Goal: Find specific page/section: Find specific page/section

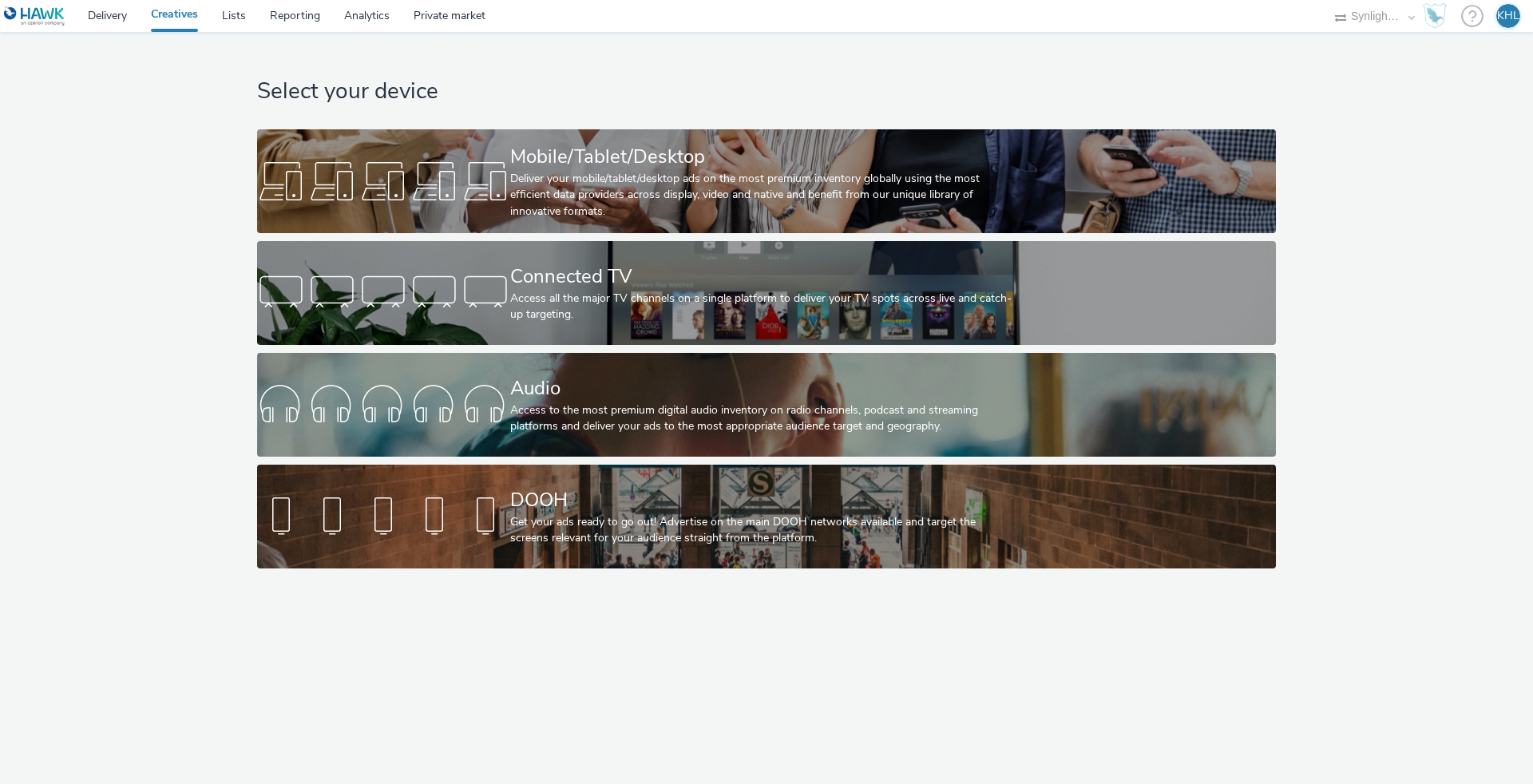
select select "ec4b2045-0c69-422c-a140-0820ca6be355"
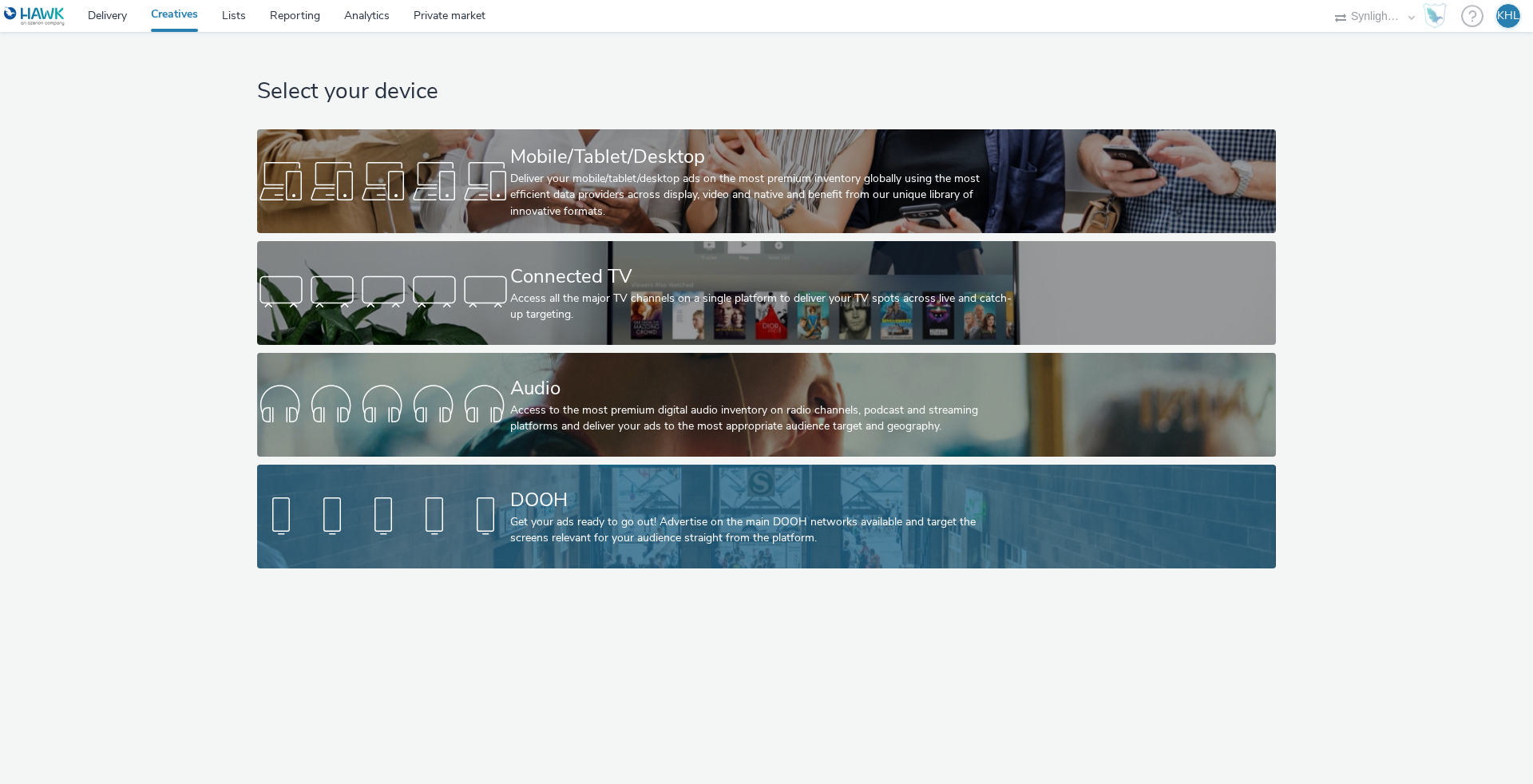
click at [458, 519] on div at bounding box center [384, 516] width 253 height 51
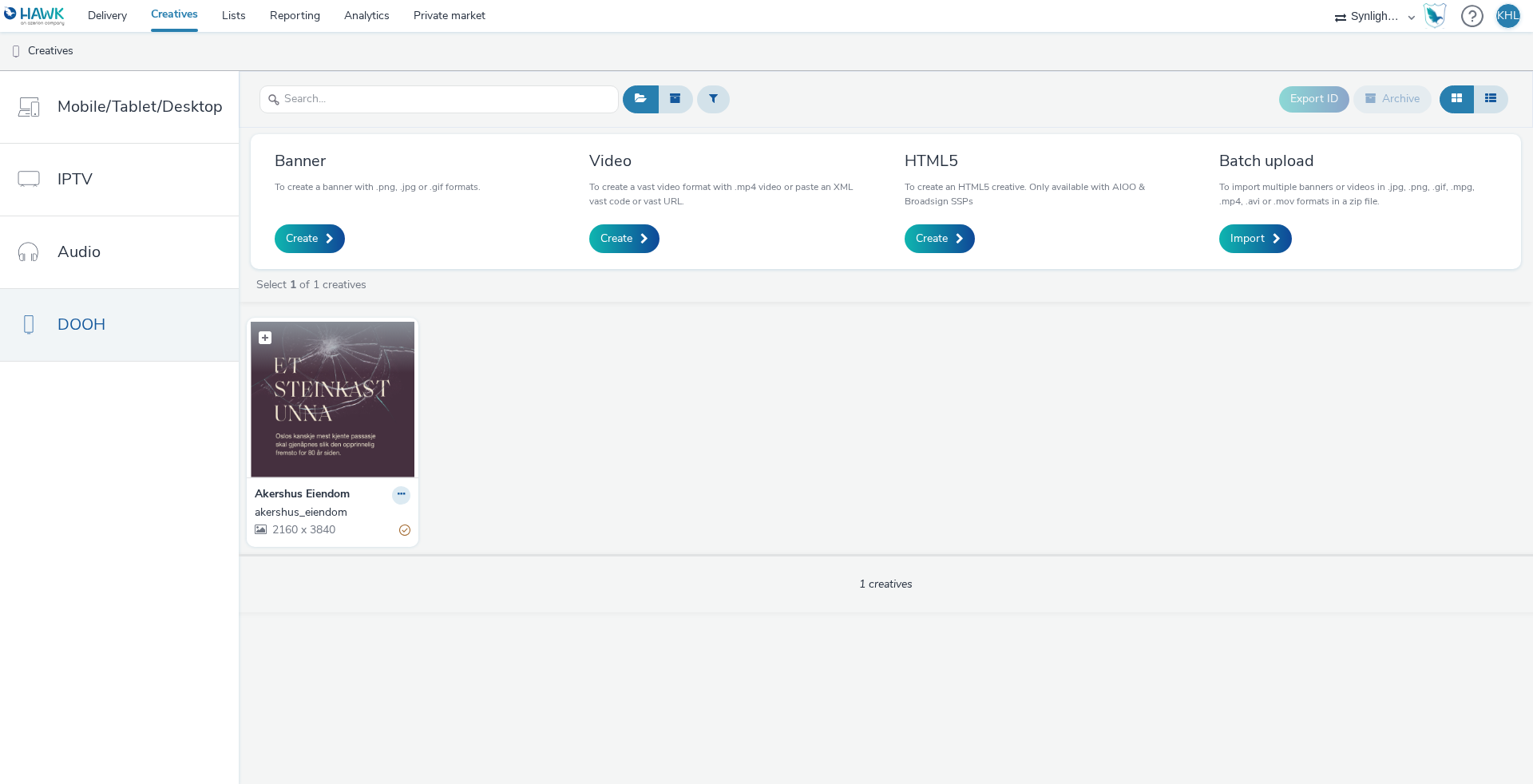
click at [375, 409] on img at bounding box center [332, 399] width 164 height 156
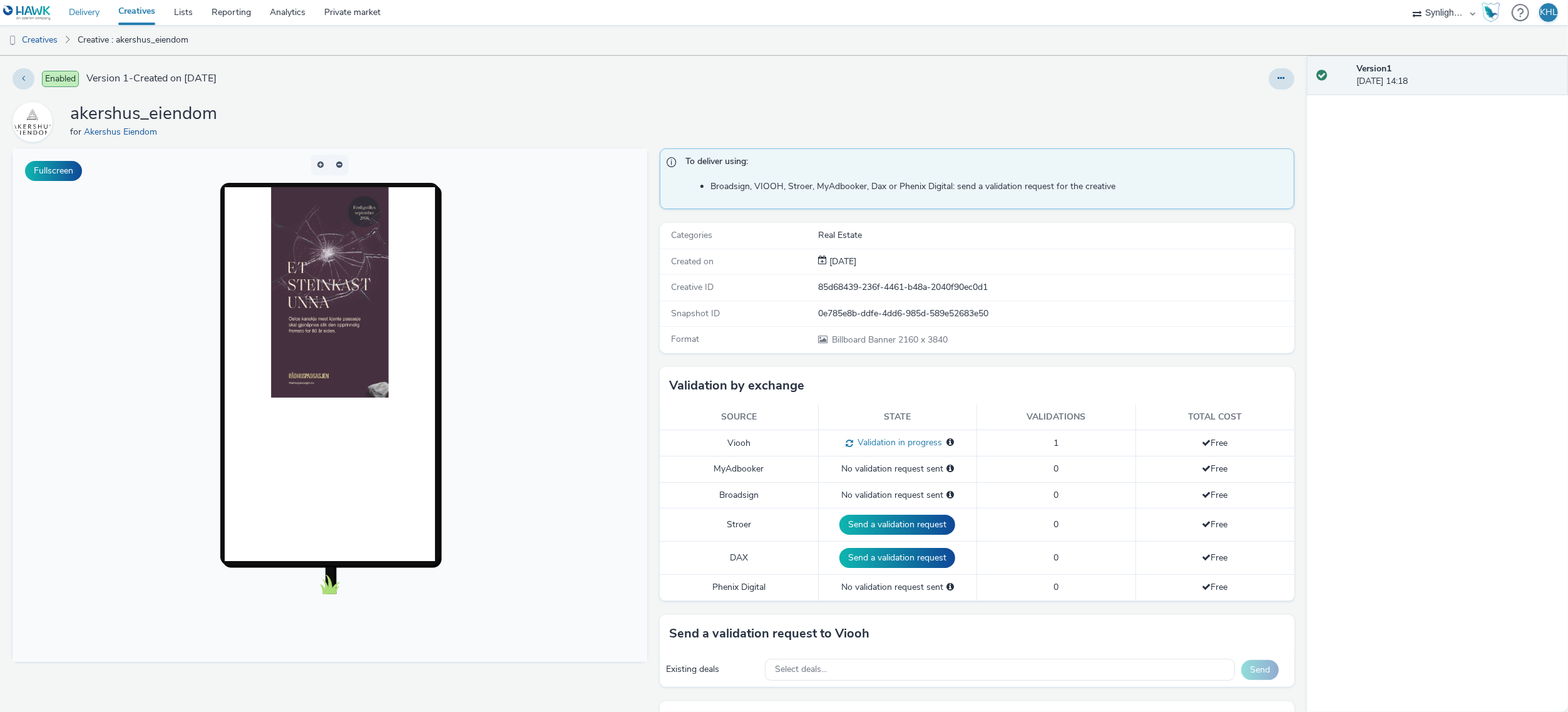
click at [78, 18] on link "Delivery" at bounding box center [84, 12] width 50 height 25
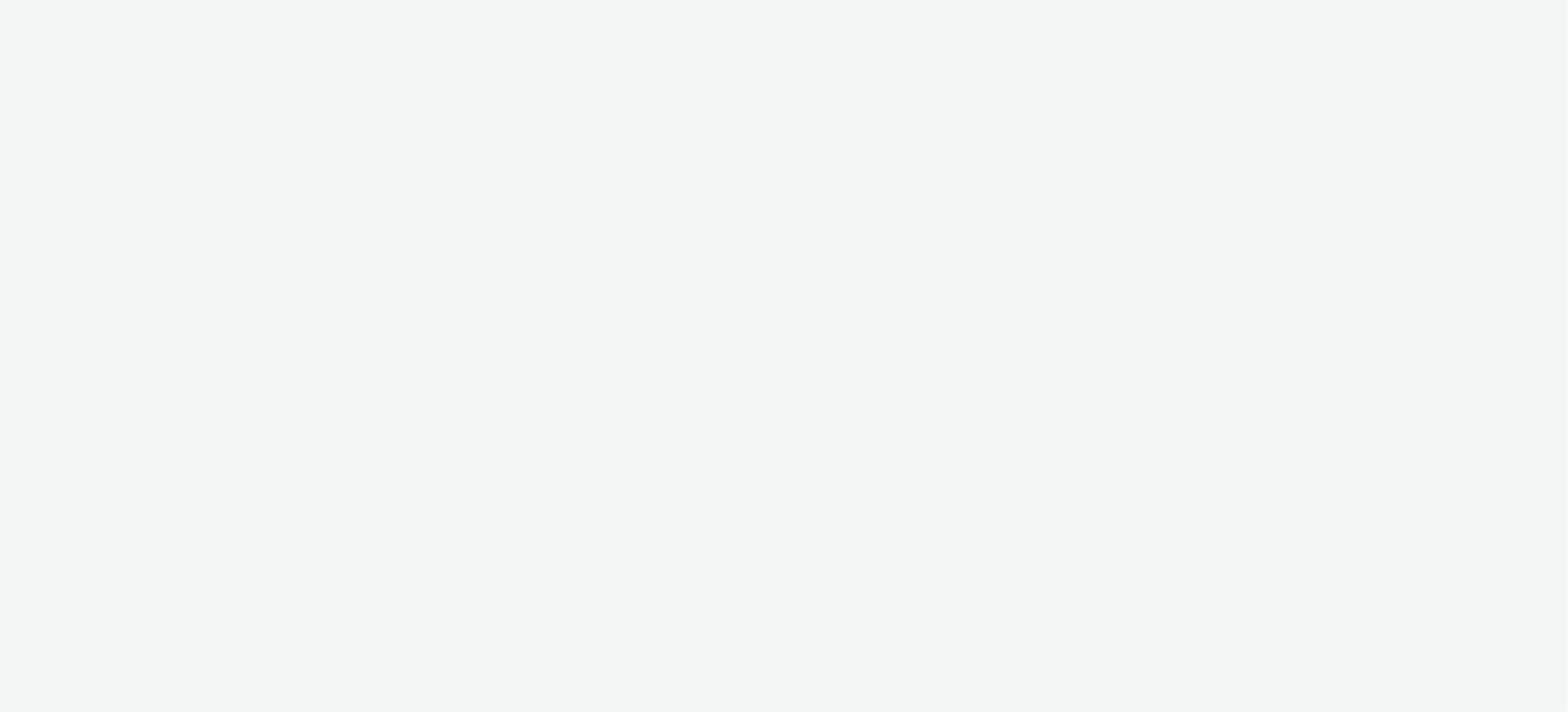
select select "ec4b2045-0c69-422c-a140-0820ca6be355"
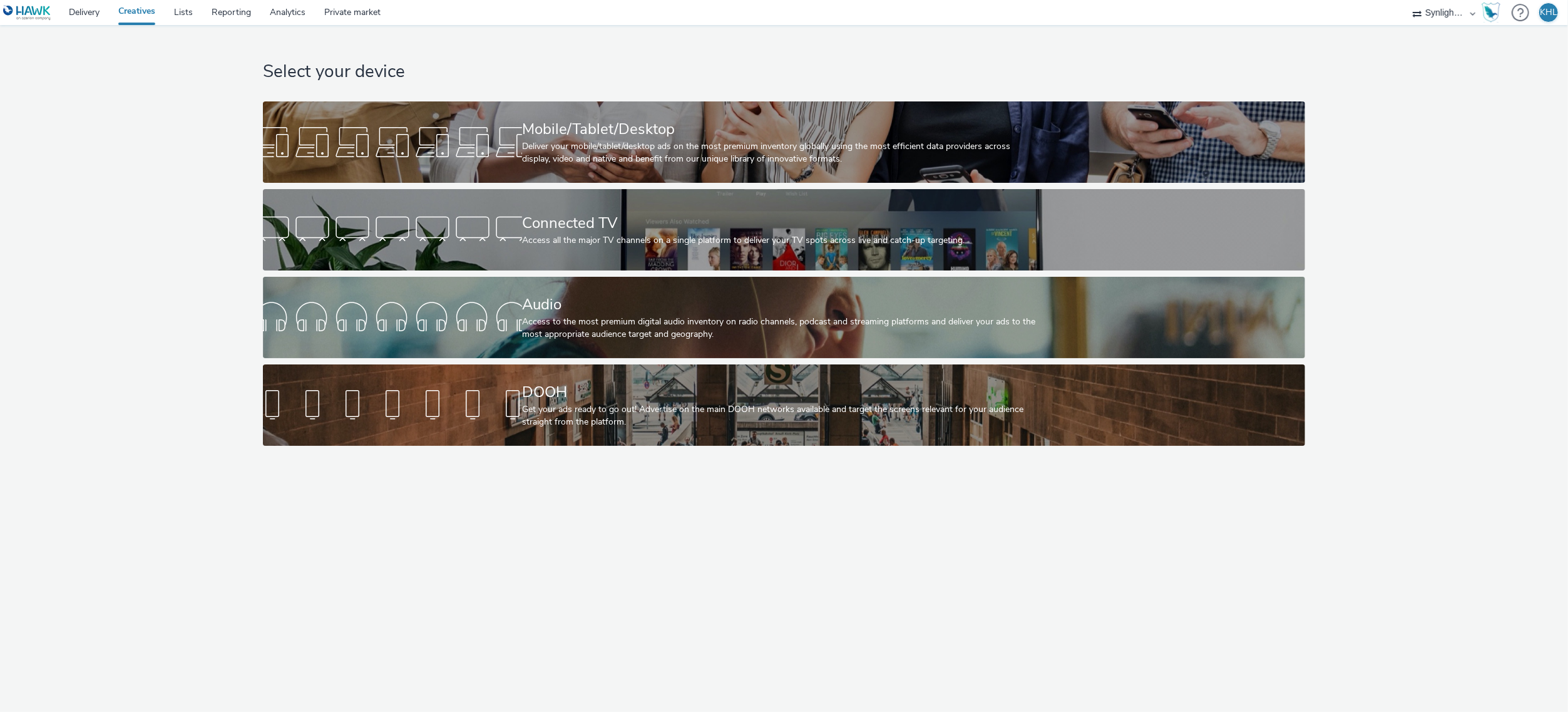
click at [84, 15] on link "Delivery" at bounding box center [84, 12] width 50 height 25
